Goal: Information Seeking & Learning: Learn about a topic

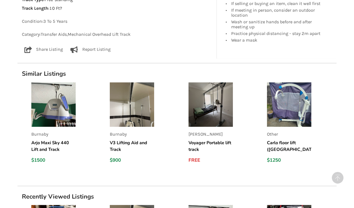
scroll to position [352, 0]
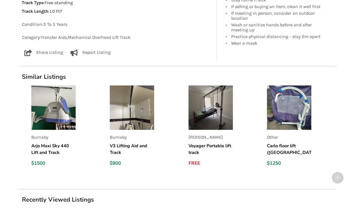
drag, startPoint x: 95, startPoint y: 176, endPoint x: 161, endPoint y: 199, distance: 69.9
click at [161, 199] on h1 "Recently Viewed Listings" at bounding box center [176, 200] width 319 height 8
click at [1, 198] on div "Back to Results [PERSON_NAME] Last Updated [DATE] Voyager Portable lift track F…" at bounding box center [177, 3] width 354 height 652
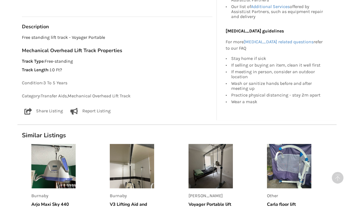
scroll to position [291, 0]
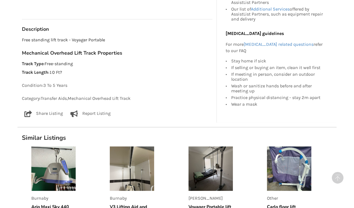
click at [204, 166] on img at bounding box center [211, 168] width 44 height 44
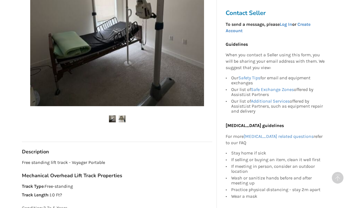
scroll to position [234, 0]
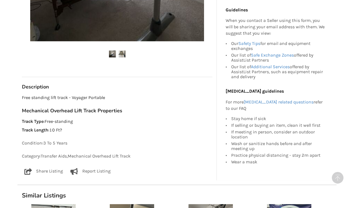
click at [203, 118] on p "Track Type : Free-standing" at bounding box center [117, 121] width 191 height 6
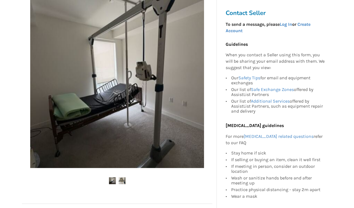
scroll to position [104, 0]
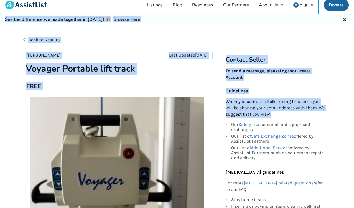
scroll to position [0, 0]
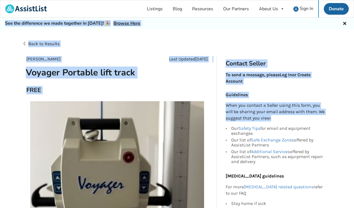
drag, startPoint x: 344, startPoint y: 13, endPoint x: 346, endPoint y: -11, distance: 24.2
click at [346, 0] on html "Listings Blog Resources Our Partners About Us About AssistList Our Story Our Te…" at bounding box center [177, 104] width 354 height 208
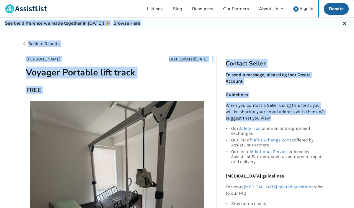
drag, startPoint x: 346, startPoint y: -11, endPoint x: 316, endPoint y: 42, distance: 60.5
click at [316, 42] on div "Back to Results" at bounding box center [177, 48] width 310 height 24
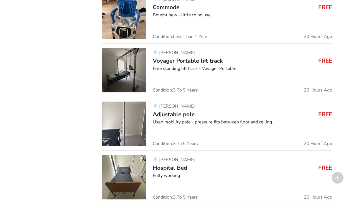
scroll to position [653, 0]
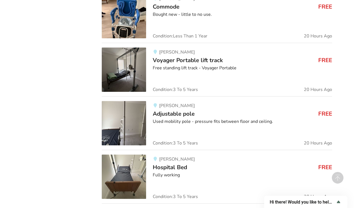
click at [119, 76] on img at bounding box center [124, 69] width 44 height 44
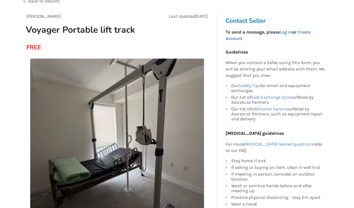
scroll to position [47, 0]
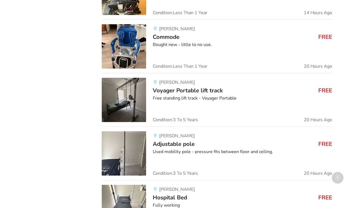
scroll to position [623, 0]
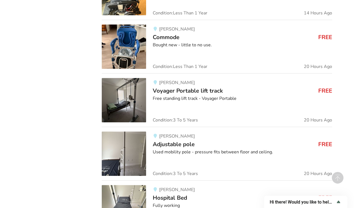
drag, startPoint x: 341, startPoint y: 0, endPoint x: 246, endPoint y: 34, distance: 100.8
click at [246, 34] on h3 "Commode FREE" at bounding box center [242, 37] width 179 height 7
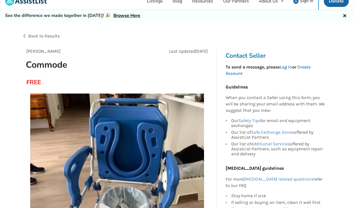
scroll to position [5, 0]
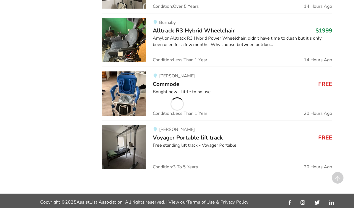
scroll to position [623, 0]
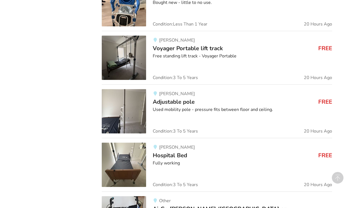
scroll to position [667, 0]
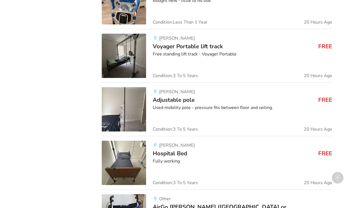
click at [211, 163] on div "Langley Hospital Bed FREE Fully working Condition: 3 To 5 Years 20 Hours Ago" at bounding box center [239, 163] width 186 height 44
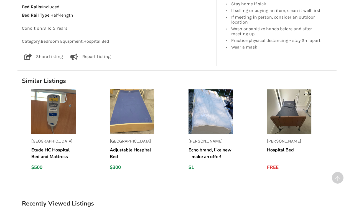
scroll to position [374, 0]
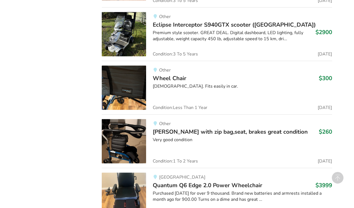
scroll to position [909, 0]
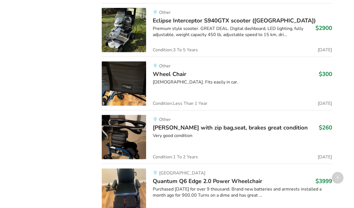
click at [176, 79] on div "3 months old. Fits easily in car." at bounding box center [242, 82] width 179 height 6
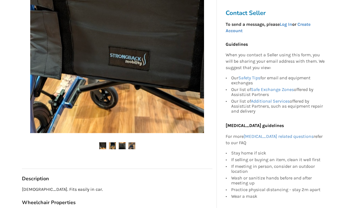
scroll to position [144, 0]
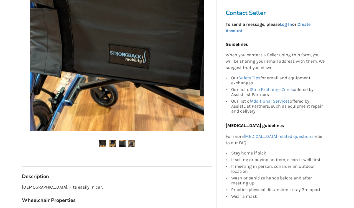
click at [113, 144] on img at bounding box center [112, 143] width 7 height 7
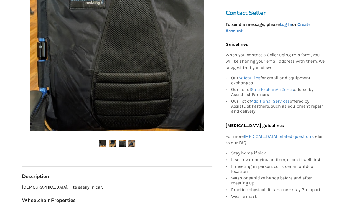
click at [122, 143] on img at bounding box center [122, 143] width 7 height 7
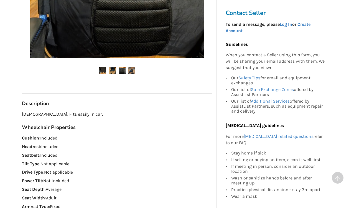
scroll to position [217, 0]
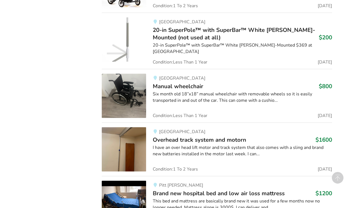
scroll to position [1168, 0]
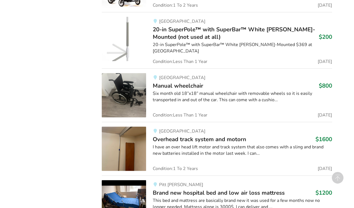
click at [179, 154] on div "Maple Ridge Overhead track system and motorn $1600 I have an over head lift mot…" at bounding box center [239, 148] width 186 height 44
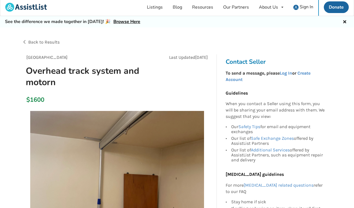
scroll to position [2, 0]
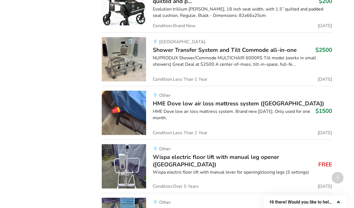
scroll to position [2282, 0]
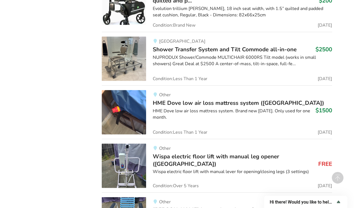
click at [181, 153] on span "Wispa electric floor lift with manual leg opener (Parksville)" at bounding box center [216, 160] width 126 height 15
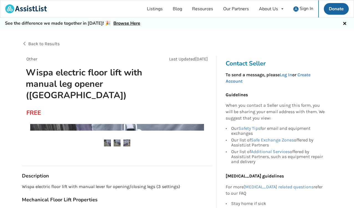
click at [181, 143] on ul at bounding box center [117, 142] width 191 height 7
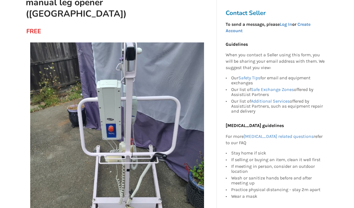
scroll to position [80, 0]
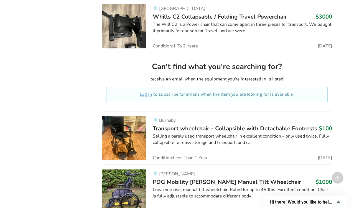
scroll to position [4143, 0]
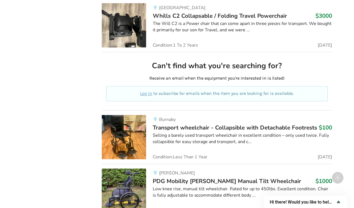
click at [154, 164] on link "Langley PDG Mobility Stella GL Manual Tilt Wheelchair $1000 Low knee rise, manu…" at bounding box center [217, 191] width 230 height 54
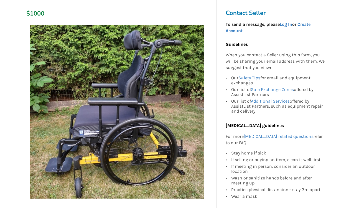
scroll to position [100, 0]
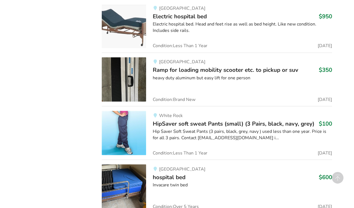
scroll to position [4519, 0]
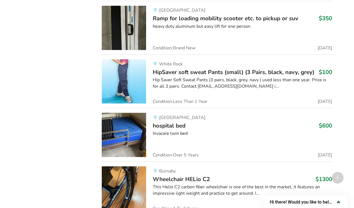
click at [135, 115] on img at bounding box center [124, 135] width 44 height 44
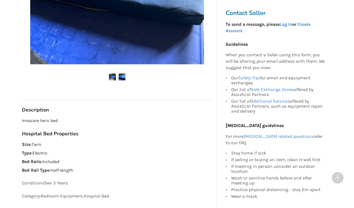
scroll to position [211, 0]
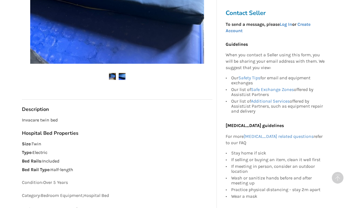
drag, startPoint x: 122, startPoint y: 162, endPoint x: 97, endPoint y: 153, distance: 26.6
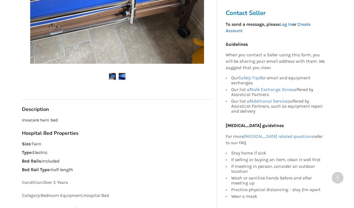
drag, startPoint x: 97, startPoint y: 153, endPoint x: 196, endPoint y: 84, distance: 120.0
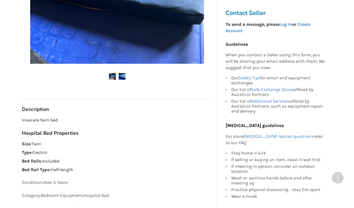
click at [112, 77] on img at bounding box center [112, 76] width 7 height 7
click at [121, 75] on img at bounding box center [122, 76] width 7 height 7
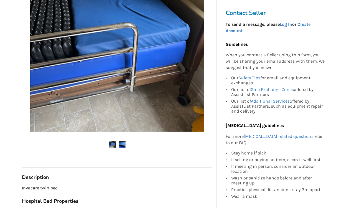
scroll to position [144, 0]
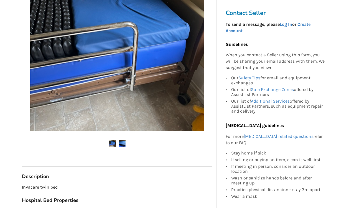
click at [122, 144] on img at bounding box center [122, 143] width 7 height 7
click at [111, 144] on img at bounding box center [112, 143] width 7 height 7
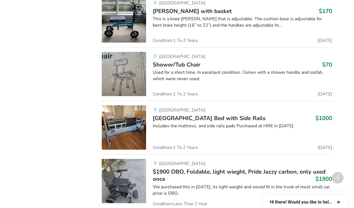
scroll to position [5062, 0]
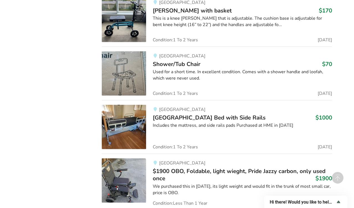
click at [128, 105] on img at bounding box center [124, 127] width 44 height 44
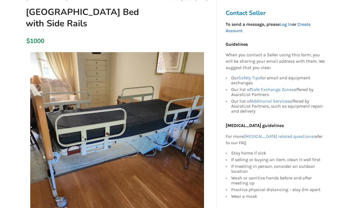
scroll to position [62, 0]
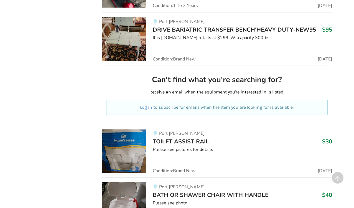
scroll to position [5477, 0]
click at [179, 200] on div "Please see photo." at bounding box center [242, 203] width 179 height 6
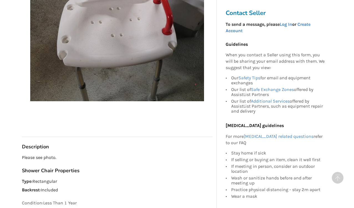
scroll to position [186, 0]
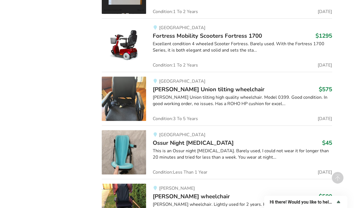
scroll to position [6385, 0]
click at [157, 94] on div "JAY Union tilting high quality wheelchair. Model 0399. Good condition. In good …" at bounding box center [242, 100] width 179 height 13
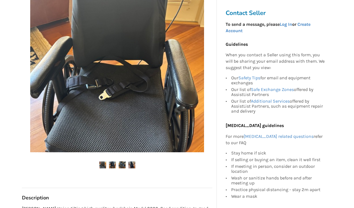
scroll to position [134, 0]
click at [111, 161] on img at bounding box center [112, 164] width 7 height 7
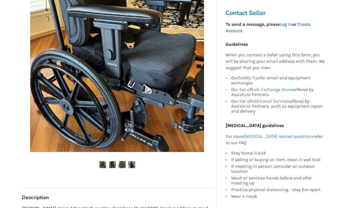
click at [122, 161] on img at bounding box center [122, 164] width 7 height 7
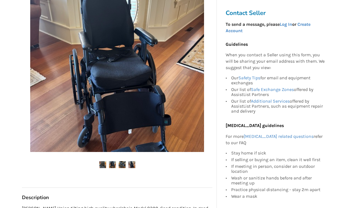
click at [133, 161] on img at bounding box center [131, 164] width 7 height 7
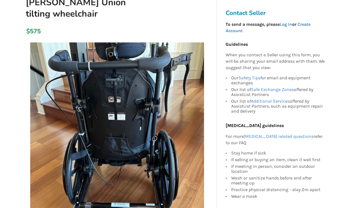
scroll to position [70, 0]
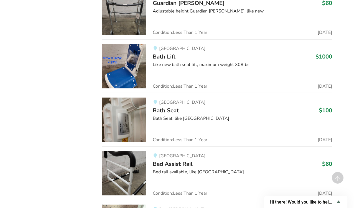
scroll to position [7496, 0]
click at [136, 151] on img at bounding box center [124, 173] width 44 height 44
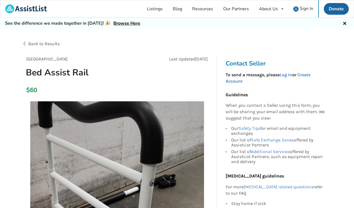
click at [136, 145] on img at bounding box center [117, 188] width 174 height 174
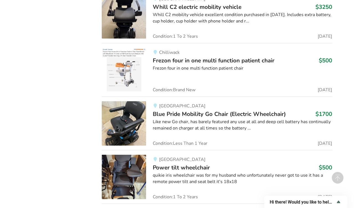
scroll to position [8905, 0]
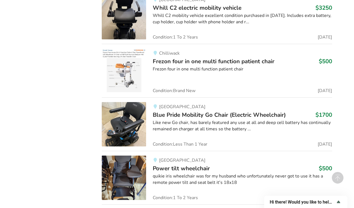
click at [174, 159] on link "Abbotsford Power tilt wheelchair $500 quikie iris wheelchair was for my husband…" at bounding box center [217, 178] width 230 height 54
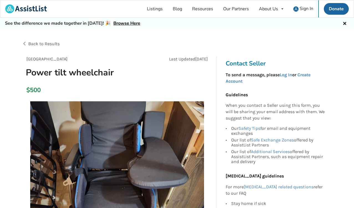
click at [174, 159] on img at bounding box center [117, 188] width 174 height 174
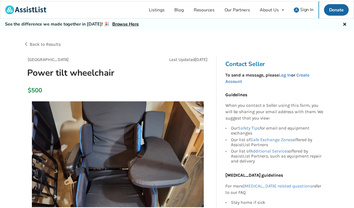
click at [174, 159] on img at bounding box center [119, 188] width 174 height 174
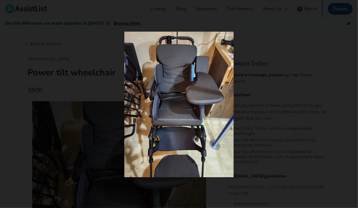
drag, startPoint x: 0, startPoint y: 0, endPoint x: 107, endPoint y: 15, distance: 108.1
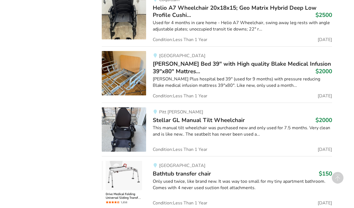
scroll to position [9119, 0]
click at [121, 161] on img at bounding box center [124, 183] width 44 height 44
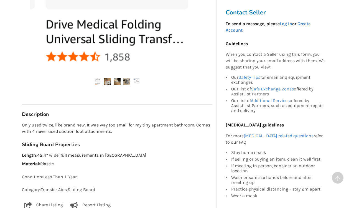
scroll to position [208, 0]
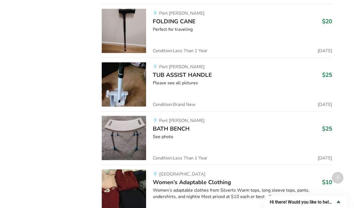
scroll to position [10510, 0]
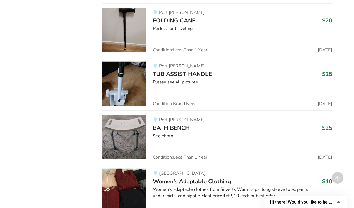
click at [184, 177] on span "Women’s Adaptable Clothing" at bounding box center [192, 181] width 78 height 8
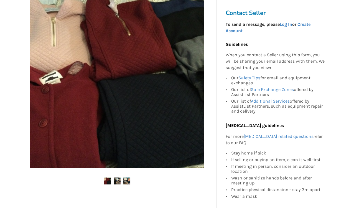
scroll to position [107, 0]
click at [118, 181] on img at bounding box center [117, 180] width 7 height 7
click at [128, 178] on img at bounding box center [126, 180] width 7 height 7
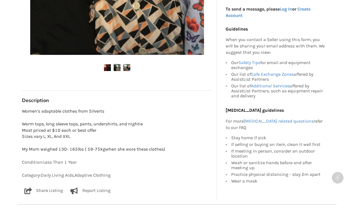
scroll to position [220, 0]
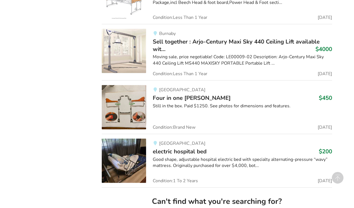
scroll to position [10757, 0]
click at [171, 156] on div "Good shape, adjustable hospital electric bed with specialty alternating-pressur…" at bounding box center [242, 162] width 179 height 13
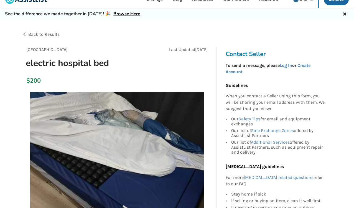
scroll to position [9, 0]
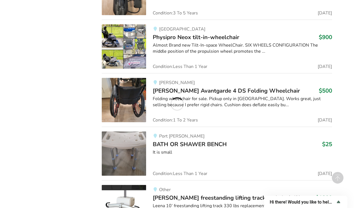
scroll to position [11197, 0]
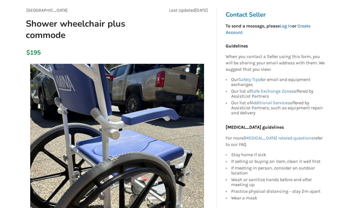
scroll to position [49, 0]
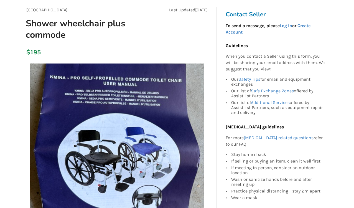
click at [262, 188] on div "Practice physical distancing - stay 2m apart" at bounding box center [278, 191] width 94 height 7
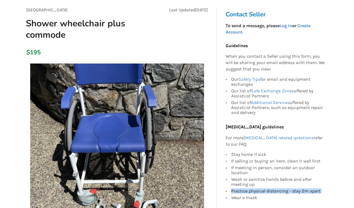
click at [262, 188] on div "Practice physical distancing - stay 2m apart" at bounding box center [278, 191] width 94 height 7
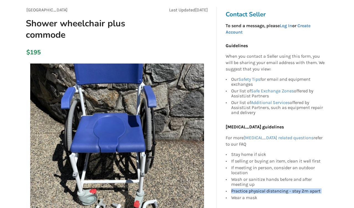
click at [262, 188] on div "Practice physical distancing - stay 2m apart" at bounding box center [278, 191] width 94 height 7
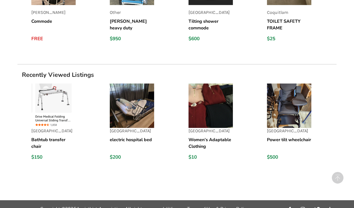
scroll to position [509, 0]
